Goal: Information Seeking & Learning: Learn about a topic

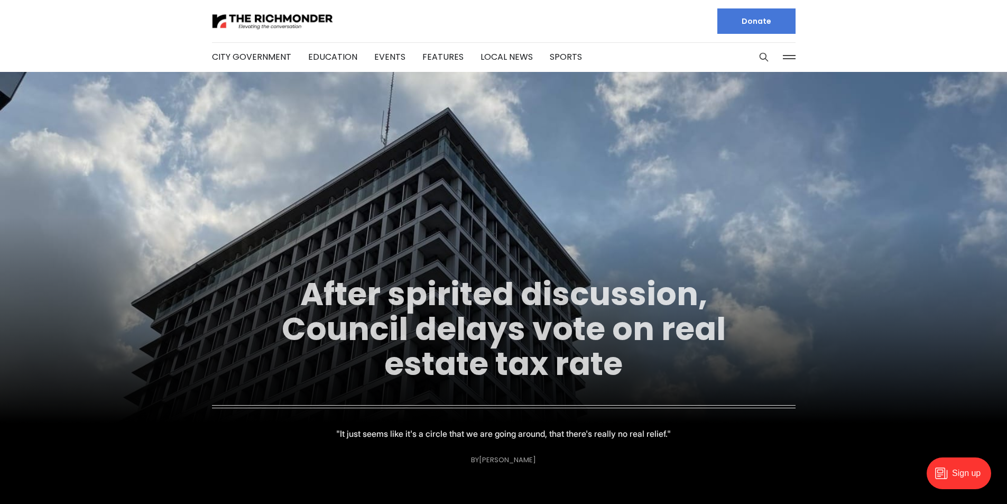
click at [600, 330] on link "After spirited discussion, Council delays vote on real estate tax rate" at bounding box center [504, 329] width 444 height 114
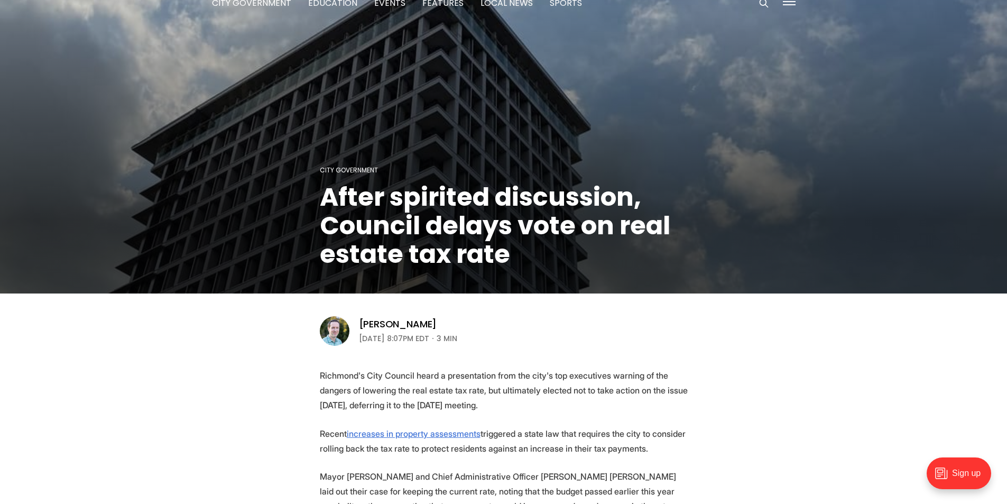
scroll to position [106, 0]
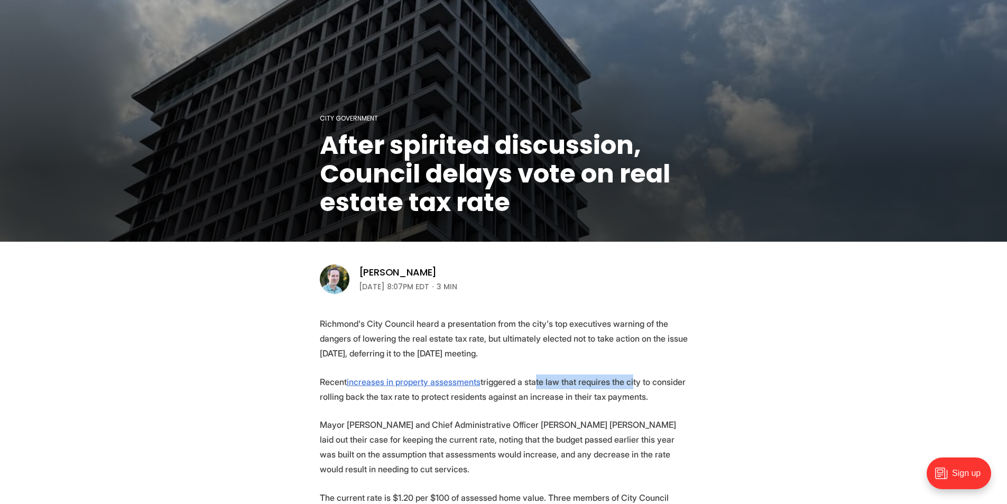
drag, startPoint x: 570, startPoint y: 381, endPoint x: 627, endPoint y: 381, distance: 57.1
click at [627, 381] on p "Recent increases in property assessments triggered a state law that requires th…" at bounding box center [504, 389] width 368 height 30
click at [624, 392] on p "Recent increases in property assessments triggered a state law that requires th…" at bounding box center [504, 389] width 368 height 30
drag, startPoint x: 540, startPoint y: 387, endPoint x: 653, endPoint y: 387, distance: 113.1
click at [653, 387] on p "Recent increases in property assessments triggered a state law that requires th…" at bounding box center [504, 389] width 368 height 30
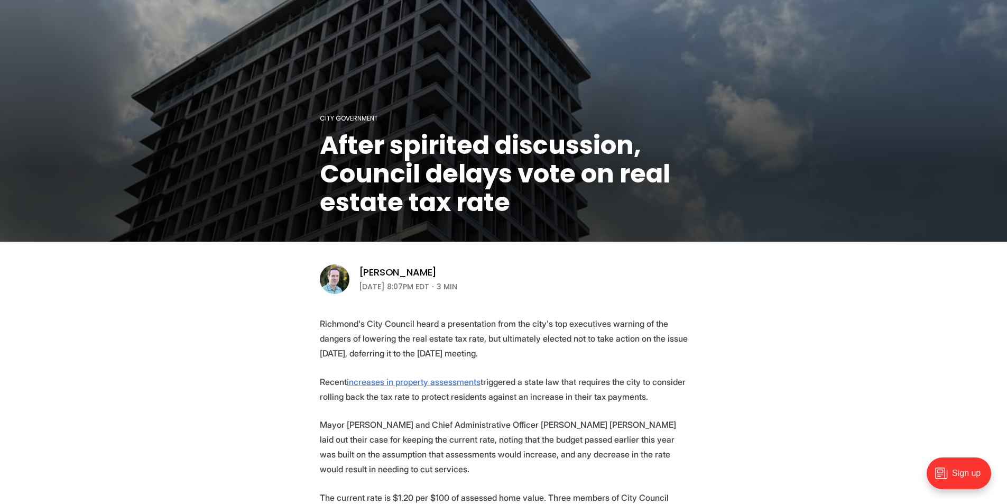
click at [656, 393] on p "Recent increases in property assessments triggered a state law that requires th…" at bounding box center [504, 389] width 368 height 30
drag, startPoint x: 411, startPoint y: 395, endPoint x: 672, endPoint y: 396, distance: 261.1
click at [672, 396] on p "Recent increases in property assessments triggered a state law that requires th…" at bounding box center [504, 389] width 368 height 30
click at [681, 426] on p "Mayor [PERSON_NAME] and Chief Administrative Officer [PERSON_NAME] [PERSON_NAME…" at bounding box center [504, 446] width 368 height 59
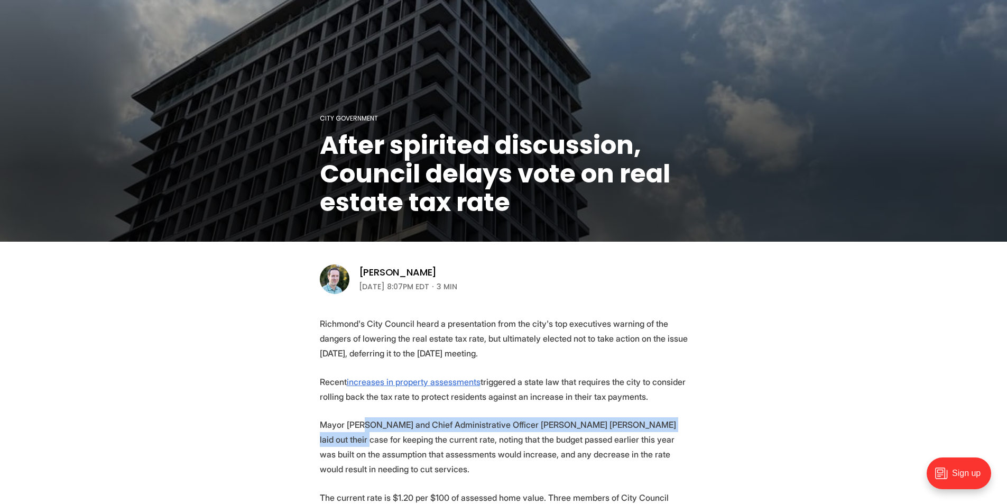
drag, startPoint x: 369, startPoint y: 429, endPoint x: 679, endPoint y: 429, distance: 309.2
click at [679, 429] on p "Mayor [PERSON_NAME] and Chief Administrative Officer [PERSON_NAME] [PERSON_NAME…" at bounding box center [504, 446] width 368 height 59
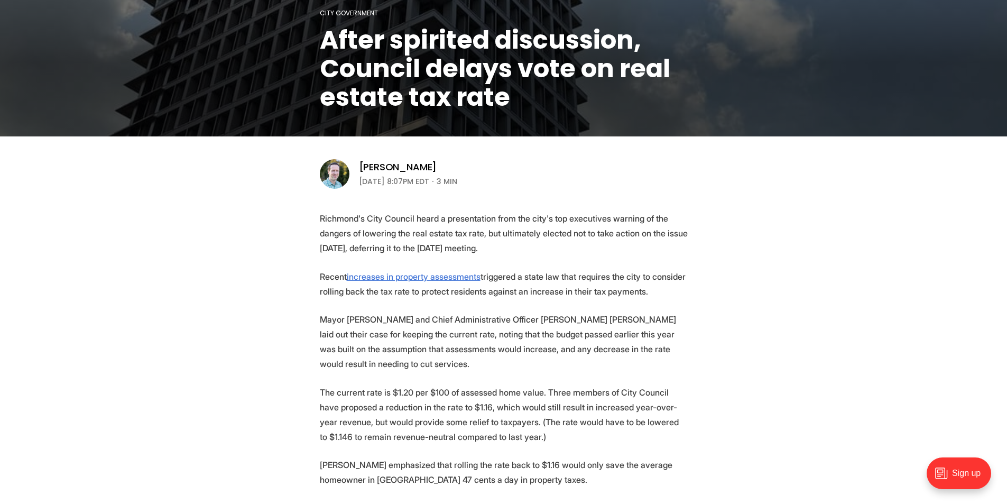
scroll to position [211, 0]
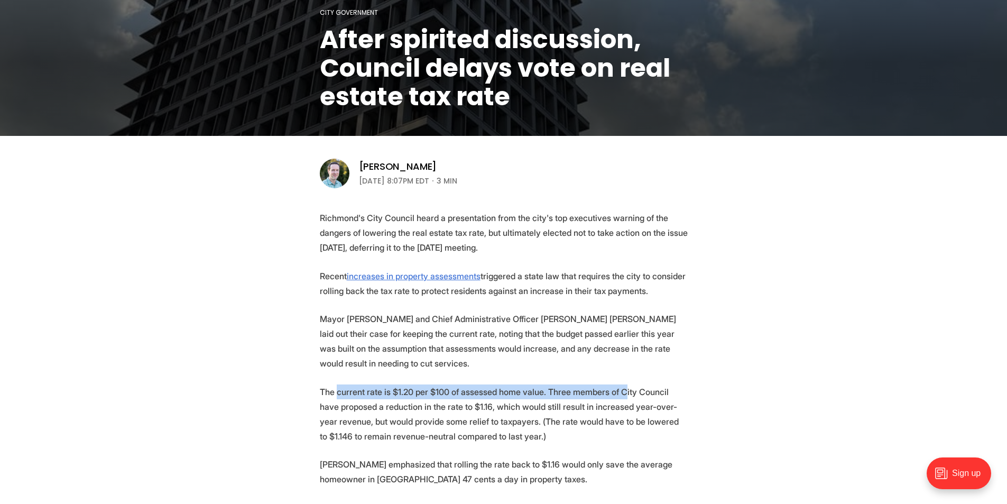
drag, startPoint x: 340, startPoint y: 377, endPoint x: 620, endPoint y: 377, distance: 280.1
click at [620, 384] on p "The current rate is $1.20 per $100 of assessed home value. Three members of Cit…" at bounding box center [504, 413] width 368 height 59
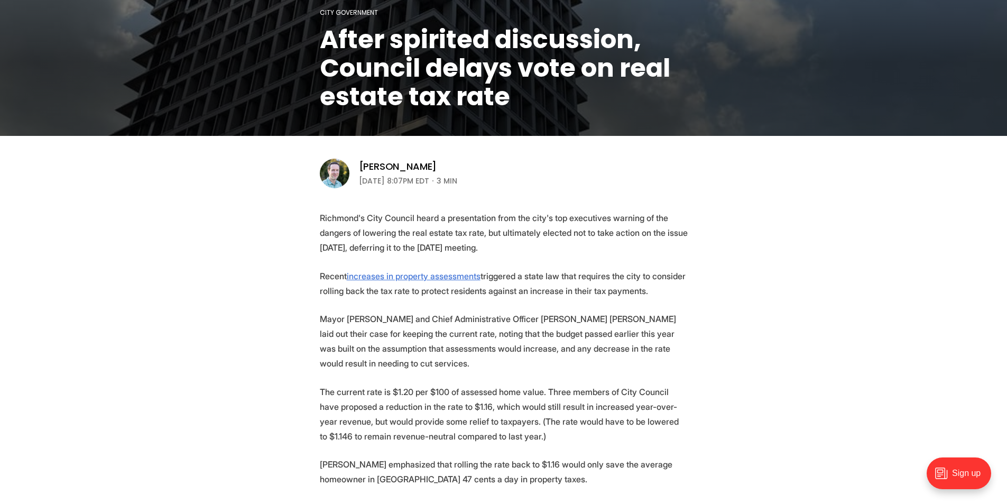
click at [623, 393] on p "The current rate is $1.20 per $100 of assessed home value. Three members of Cit…" at bounding box center [504, 413] width 368 height 59
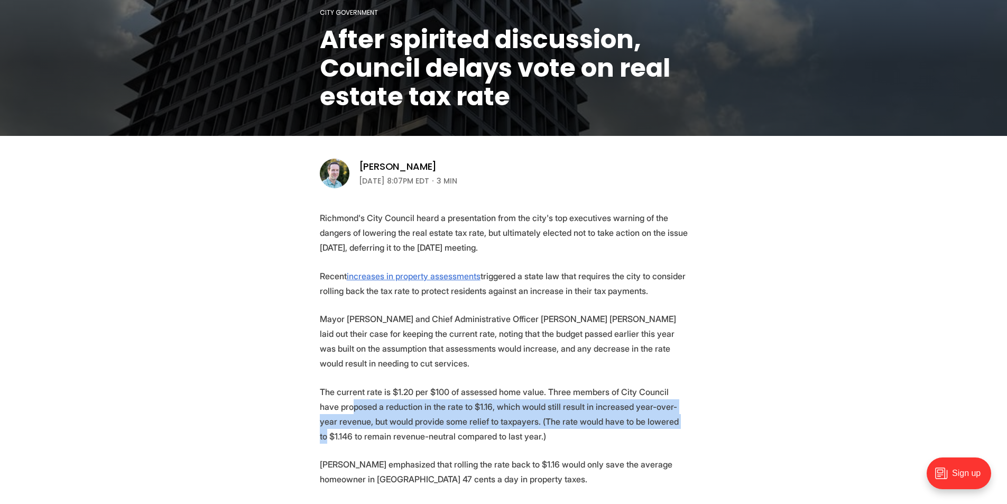
drag, startPoint x: 337, startPoint y: 394, endPoint x: 695, endPoint y: 413, distance: 358.3
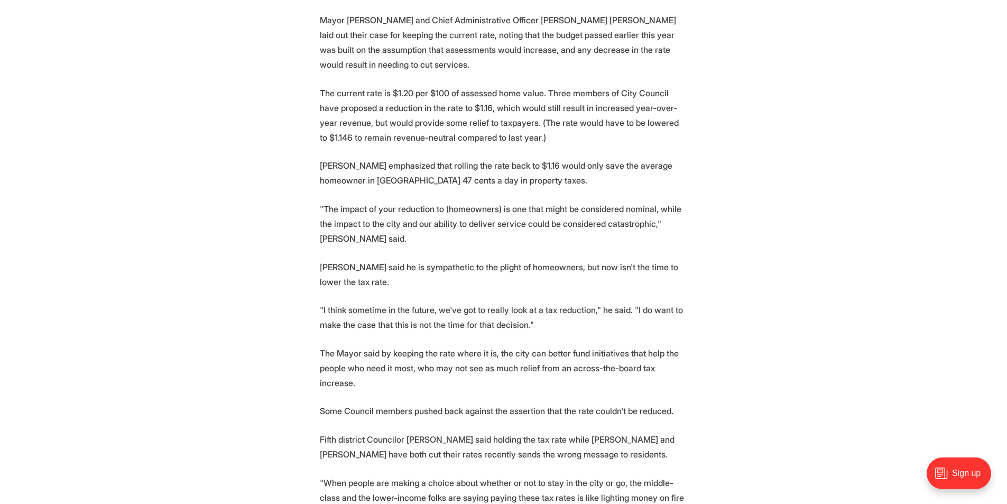
scroll to position [528, 0]
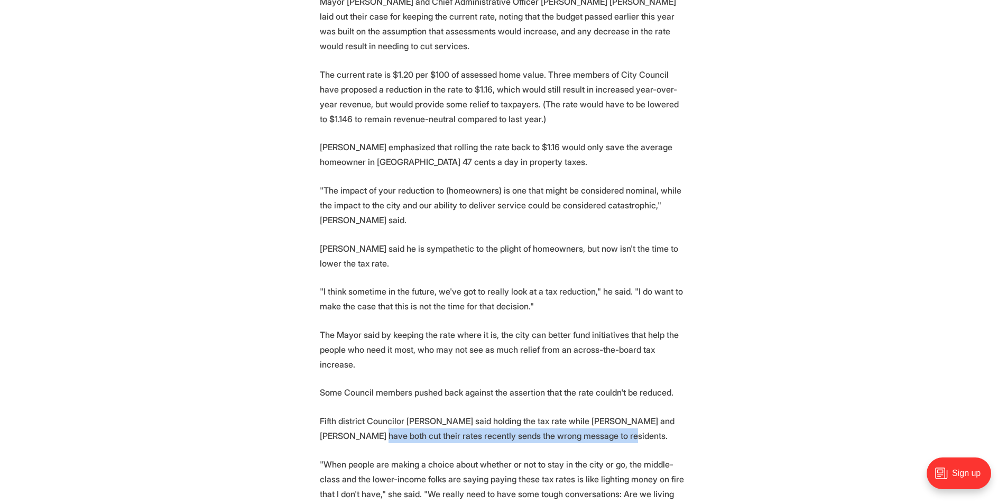
drag, startPoint x: 340, startPoint y: 389, endPoint x: 582, endPoint y: 398, distance: 241.7
click at [582, 413] on p "Fifth district Councilor [PERSON_NAME] said holding the tax rate while [PERSON_…" at bounding box center [504, 428] width 368 height 30
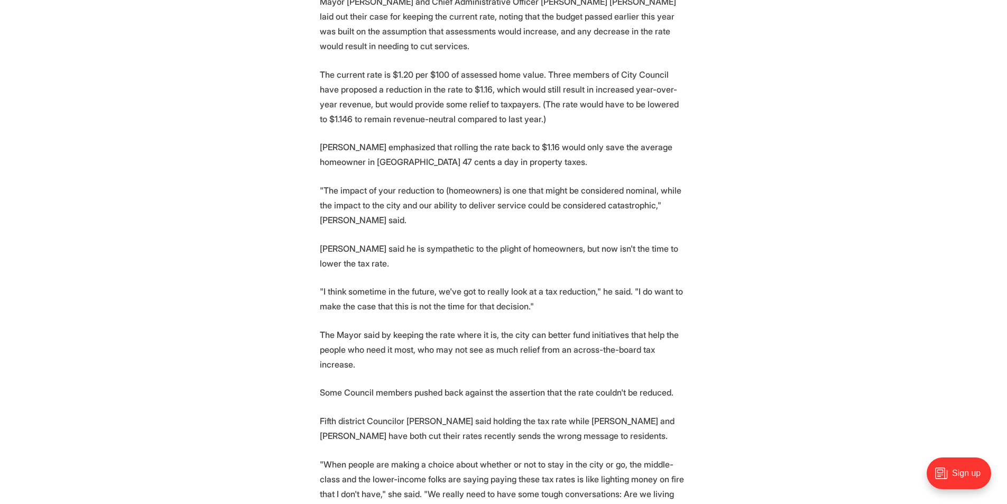
click at [563, 457] on p ""When people are making a choice about whether or not to stay in the city or go…" at bounding box center [504, 486] width 368 height 59
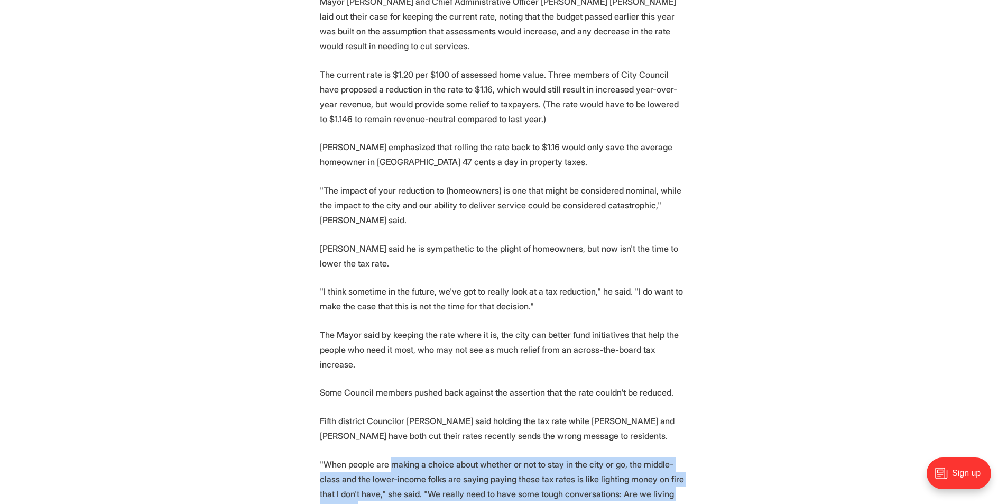
drag, startPoint x: 392, startPoint y: 413, endPoint x: 709, endPoint y: 451, distance: 319.4
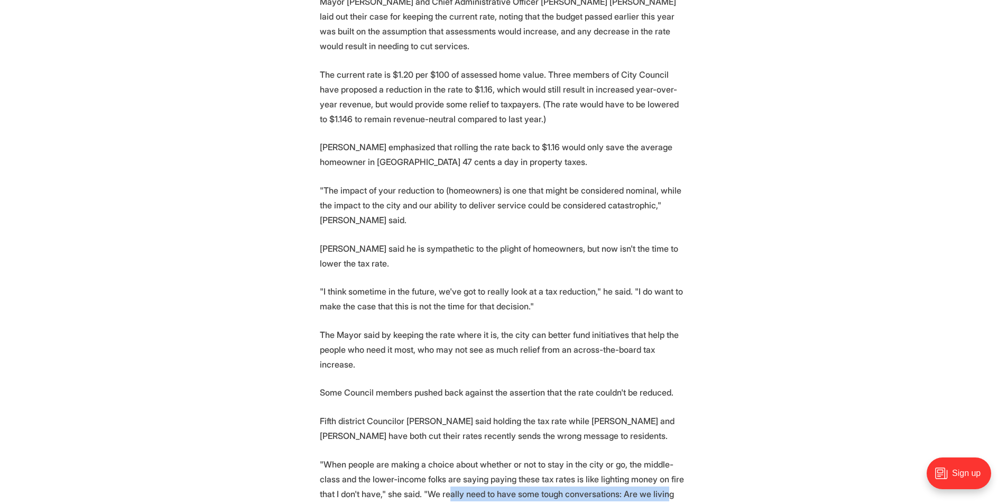
drag, startPoint x: 425, startPoint y: 448, endPoint x: 639, endPoint y: 442, distance: 214.1
click at [639, 457] on p ""When people are making a choice about whether or not to stay in the city or go…" at bounding box center [504, 486] width 368 height 59
click at [679, 457] on p ""When people are making a choice about whether or not to stay in the city or go…" at bounding box center [504, 486] width 368 height 59
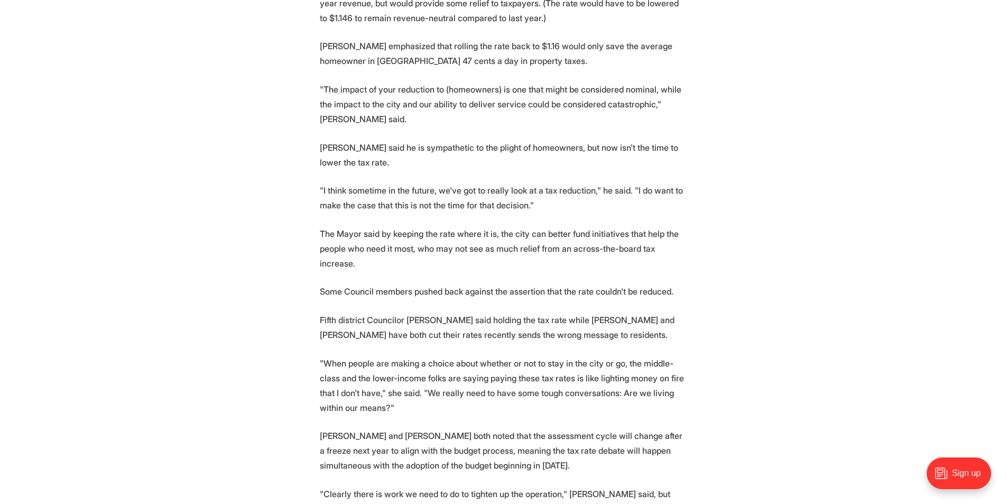
scroll to position [634, 0]
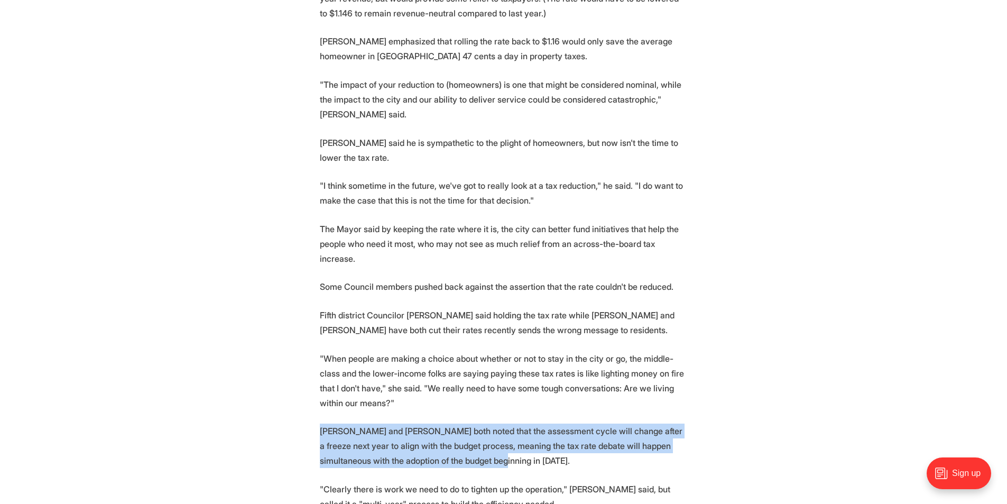
drag, startPoint x: 308, startPoint y: 386, endPoint x: 669, endPoint y: 412, distance: 362.4
click at [669, 412] on section "Richmond's City Council heard a presentation from the city's top executives war…" at bounding box center [503, 432] width 1007 height 1289
click at [672, 423] on p "[PERSON_NAME] and [PERSON_NAME] both noted that the assessment cycle will chang…" at bounding box center [504, 445] width 368 height 44
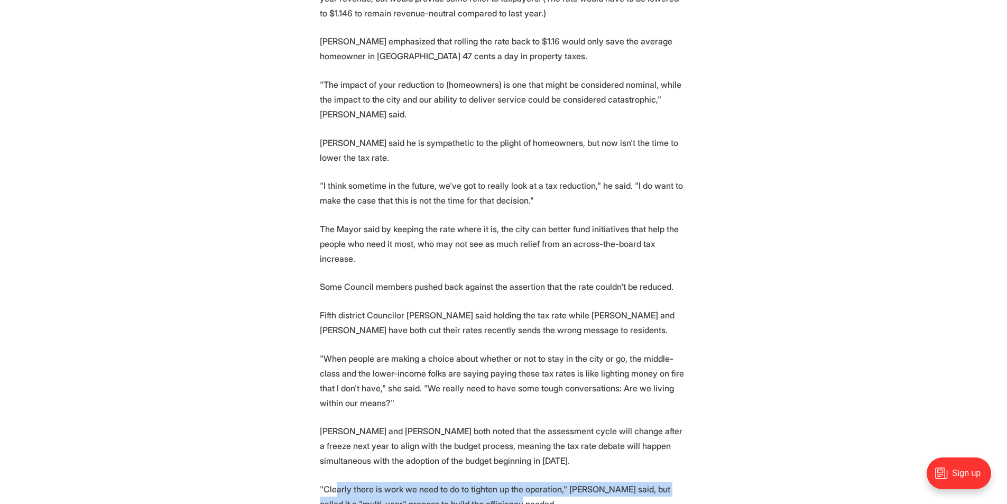
drag, startPoint x: 336, startPoint y: 439, endPoint x: 718, endPoint y: 462, distance: 382.8
click at [718, 462] on section "Richmond's City Council heard a presentation from the city's top executives war…" at bounding box center [503, 432] width 1007 height 1289
click at [721, 462] on section "Richmond's City Council heard a presentation from the city's top executives war…" at bounding box center [503, 432] width 1007 height 1289
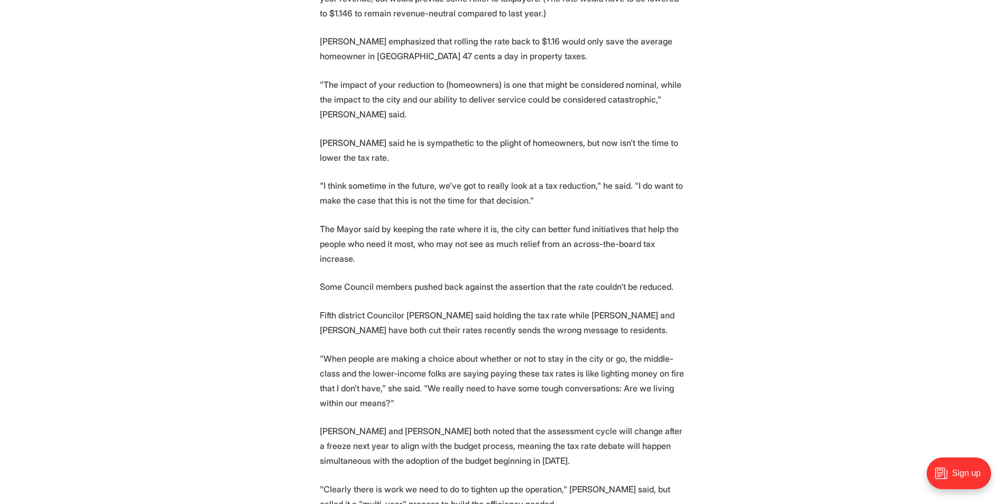
click at [726, 461] on section "Richmond's City Council heard a presentation from the city's top executives war…" at bounding box center [503, 432] width 1007 height 1289
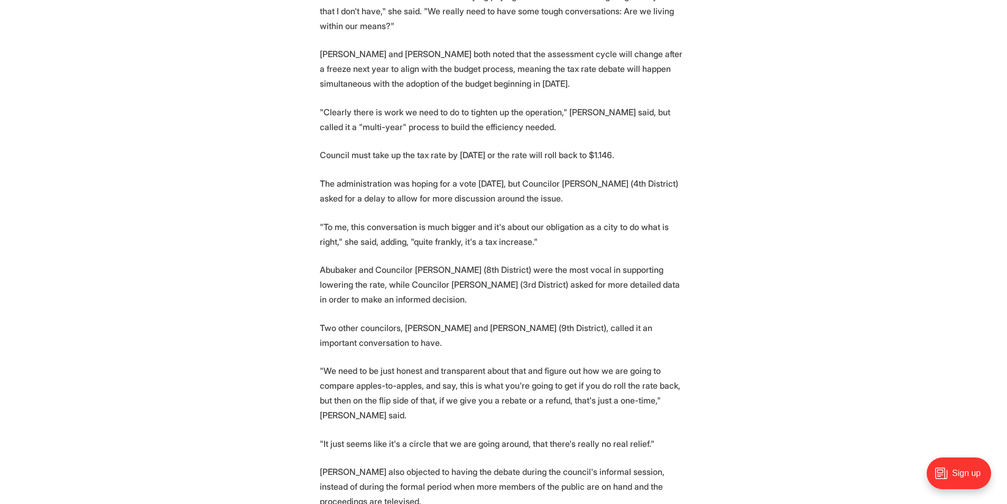
scroll to position [1110, 0]
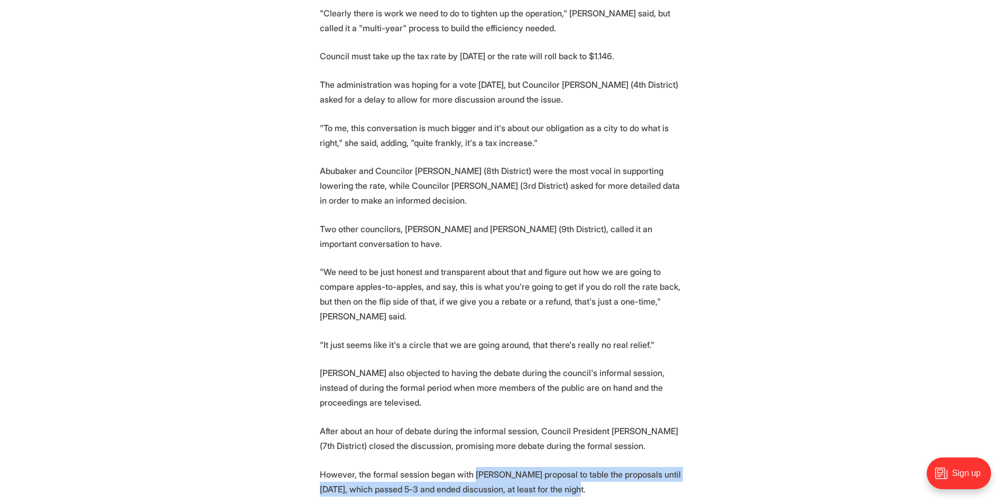
drag, startPoint x: 471, startPoint y: 409, endPoint x: 753, endPoint y: 437, distance: 282.5
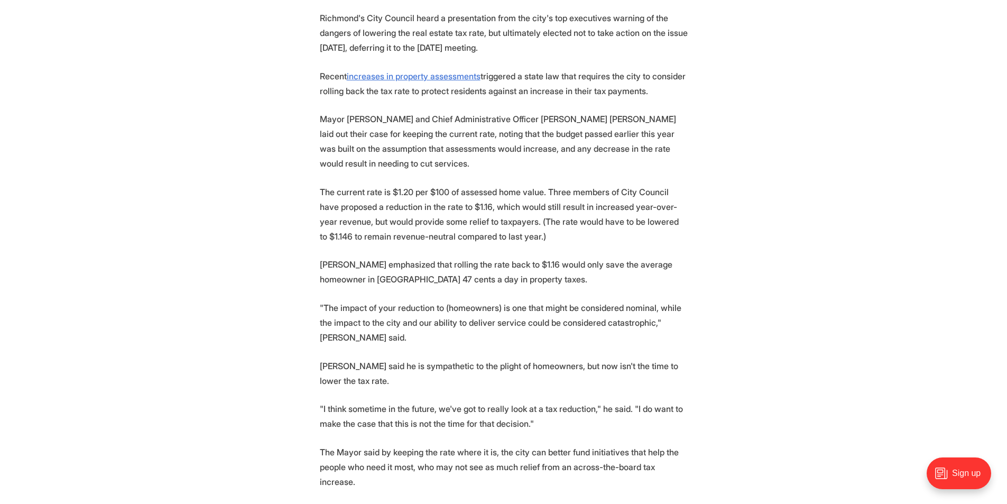
scroll to position [280, 0]
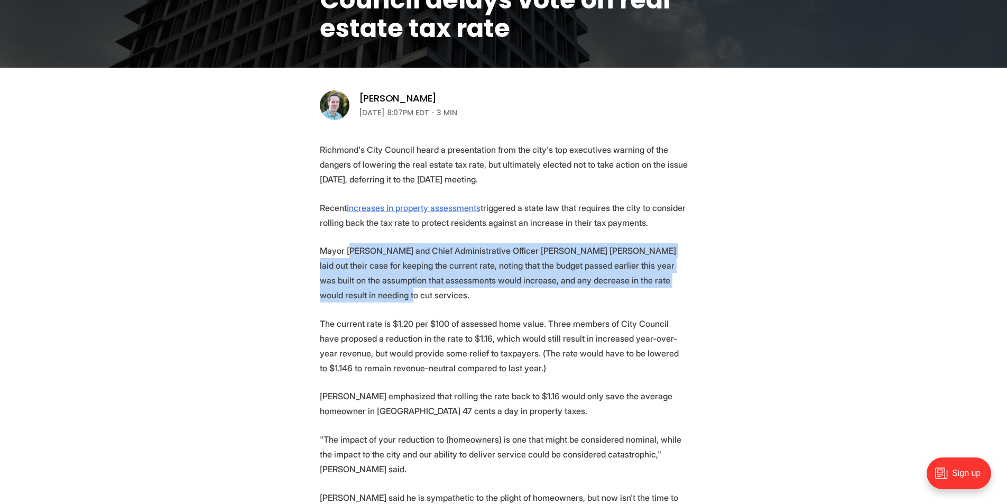
drag, startPoint x: 357, startPoint y: 246, endPoint x: 718, endPoint y: 275, distance: 362.7
